Goal: Understand process/instructions: Learn how to perform a task or action

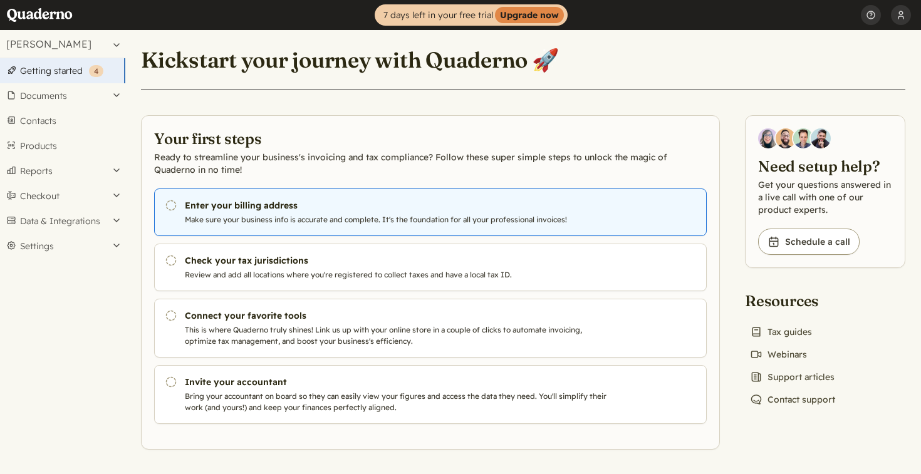
click at [396, 222] on p "Make sure your business info is accurate and complete. It's the foundation for …" at bounding box center [398, 219] width 427 height 11
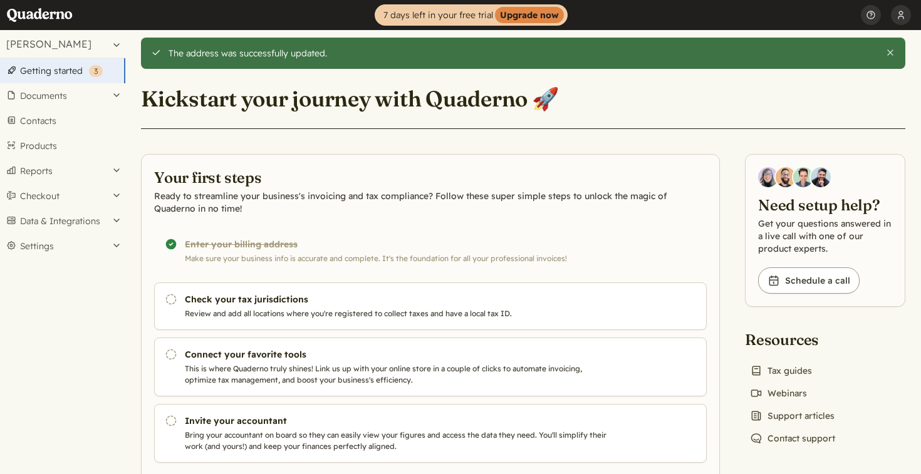
scroll to position [39, 0]
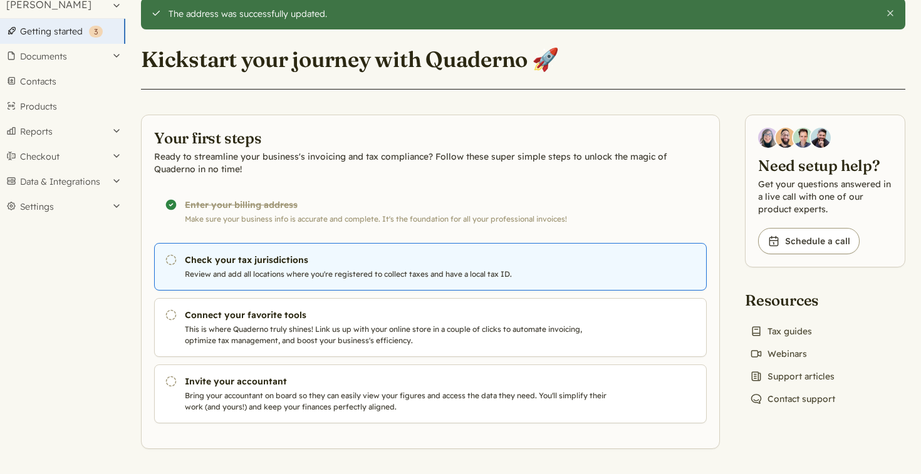
click at [519, 273] on p "Review and add all locations where you're registered to collect taxes and have …" at bounding box center [398, 274] width 427 height 11
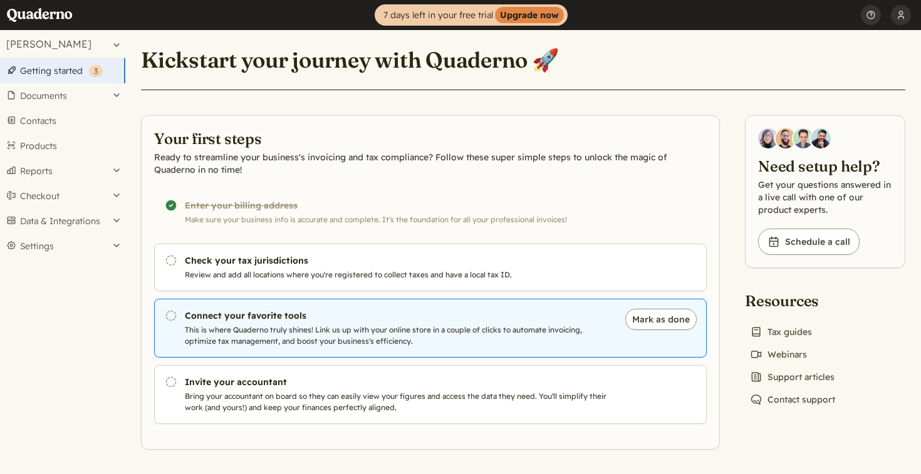
click at [249, 341] on p "This is where Quaderno truly shines! Link us up with your online store in a cou…" at bounding box center [398, 335] width 427 height 23
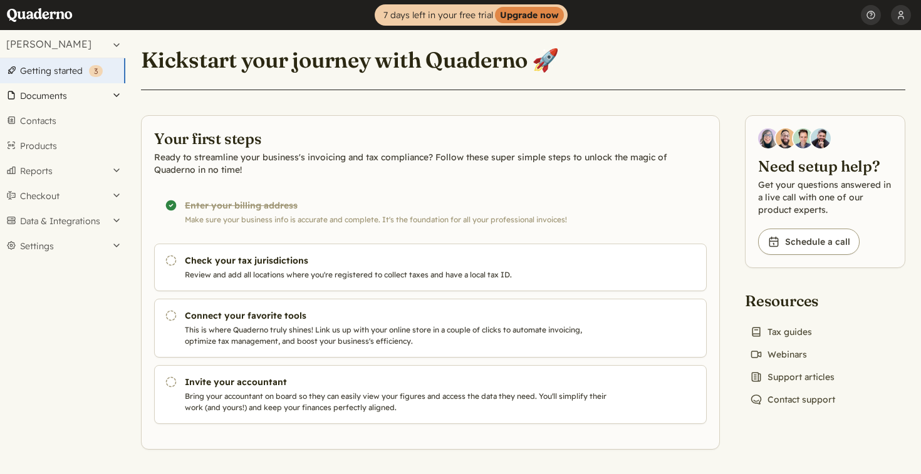
click at [97, 93] on button "Documents" at bounding box center [62, 95] width 125 height 25
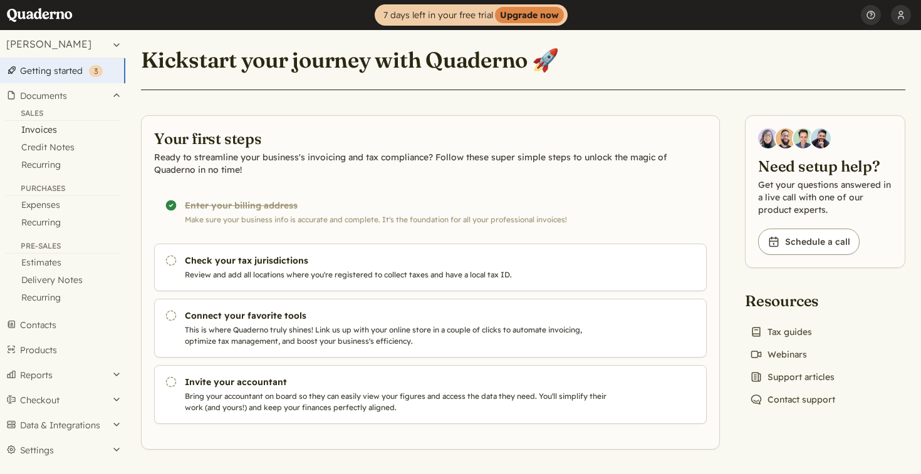
click at [81, 132] on link "Invoices" at bounding box center [62, 130] width 125 height 18
